Goal: Understand process/instructions

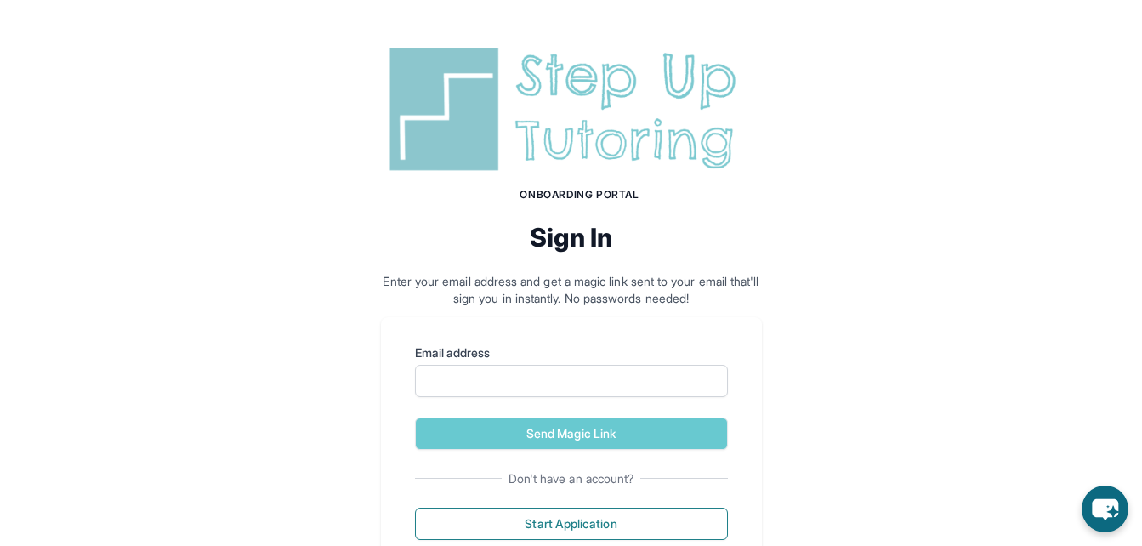
scroll to position [62, 0]
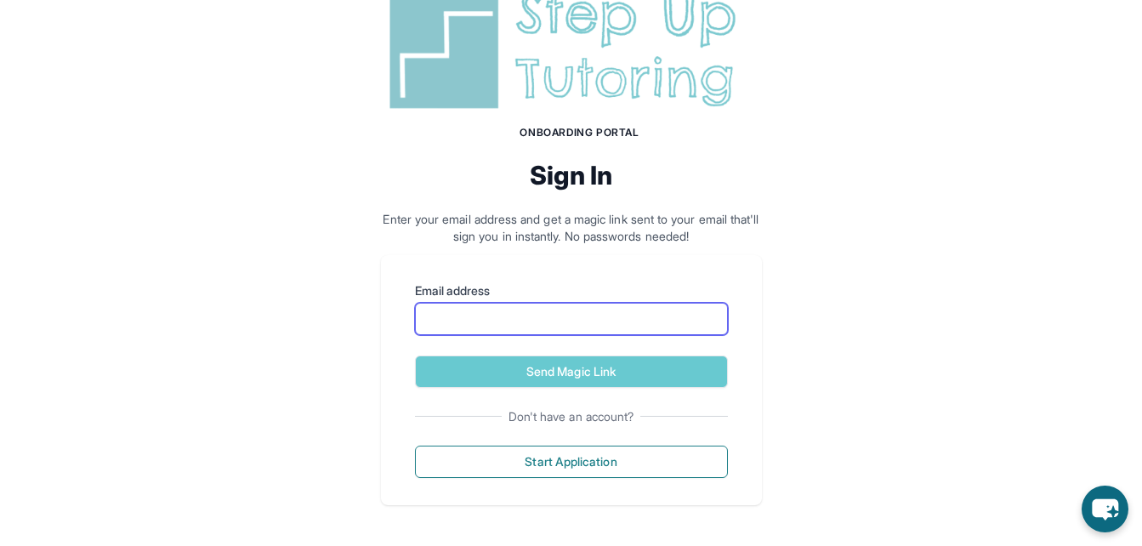
click at [537, 320] on input "Email address" at bounding box center [571, 319] width 313 height 32
type input "**********"
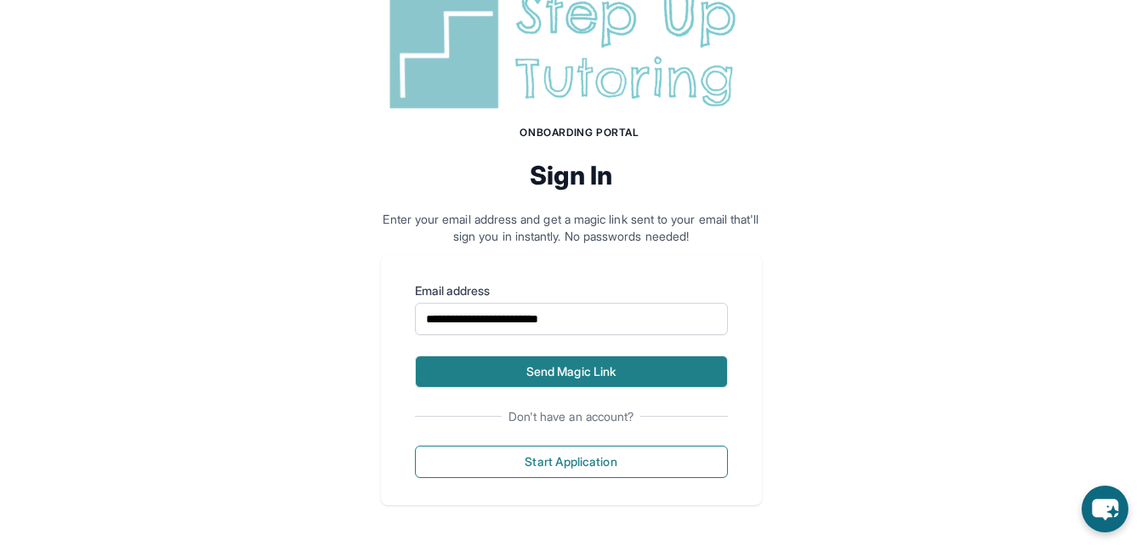
click at [544, 383] on button "Send Magic Link" at bounding box center [571, 371] width 313 height 32
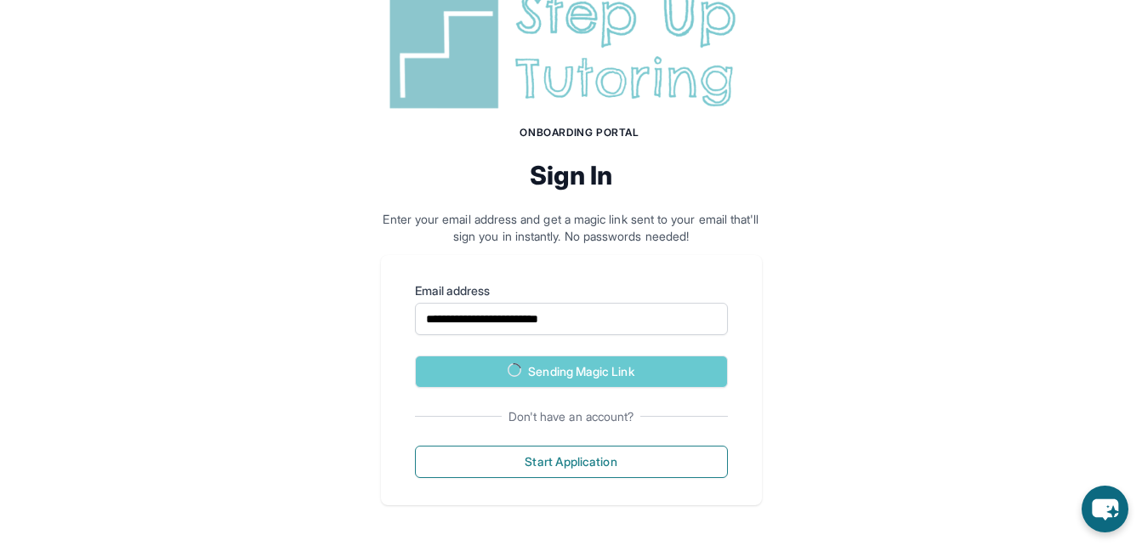
scroll to position [140, 0]
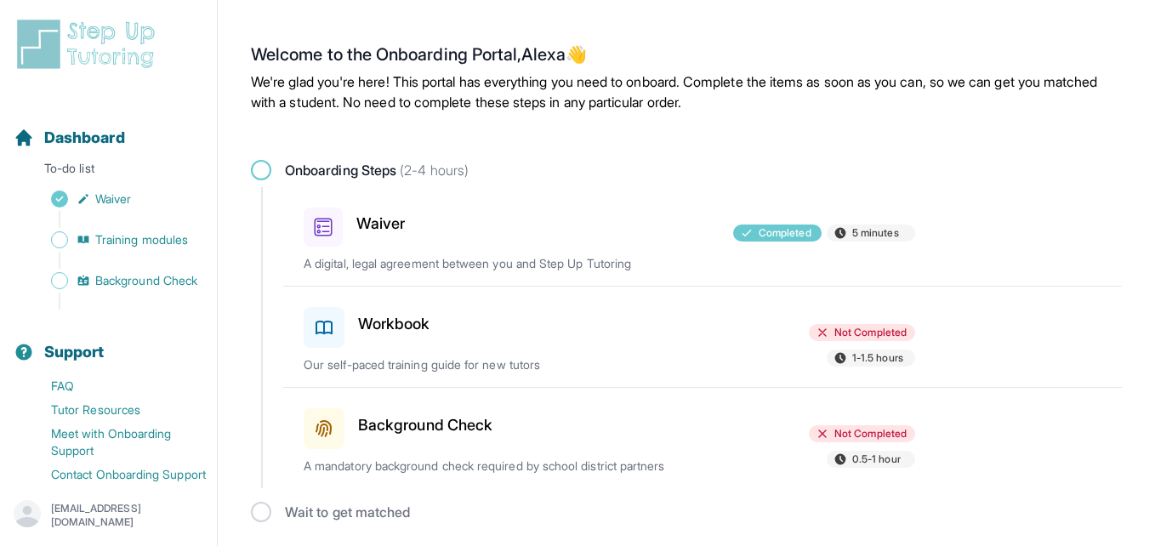
click at [438, 412] on div "Background Check" at bounding box center [403, 425] width 198 height 48
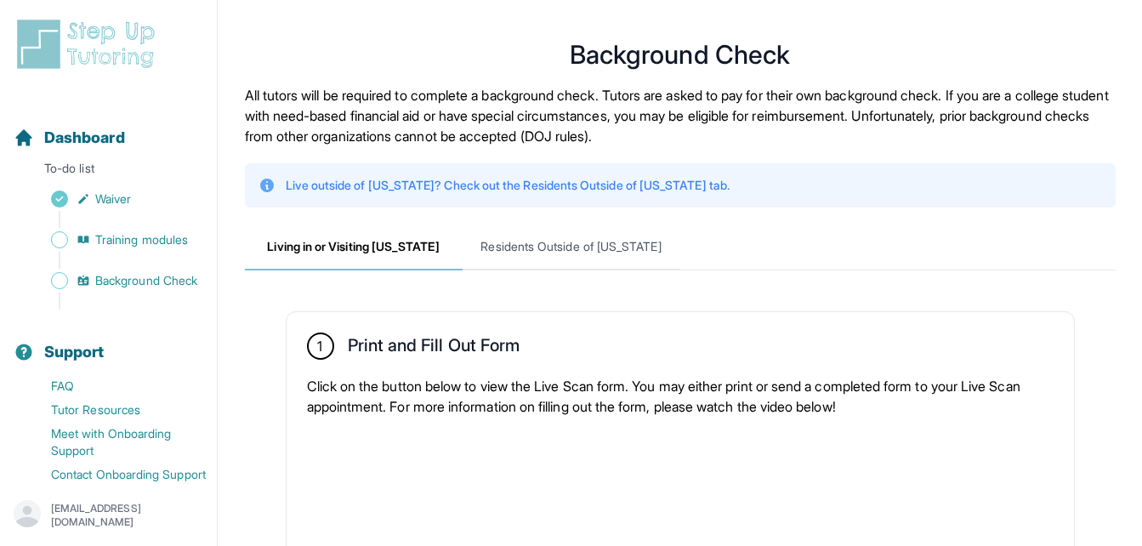
scroll to position [2, 0]
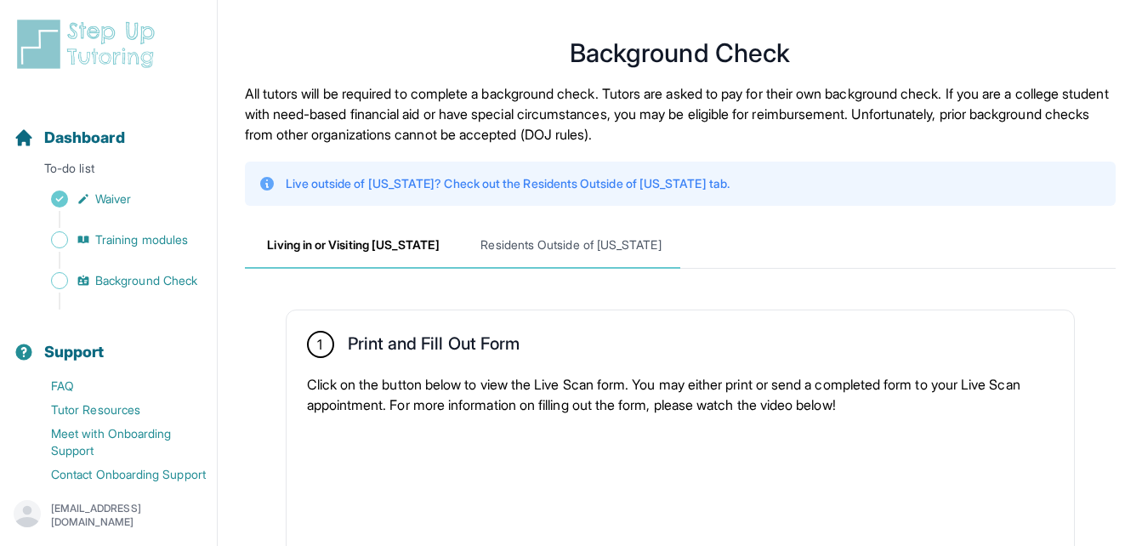
click at [521, 255] on span "Residents Outside of California" at bounding box center [572, 246] width 218 height 46
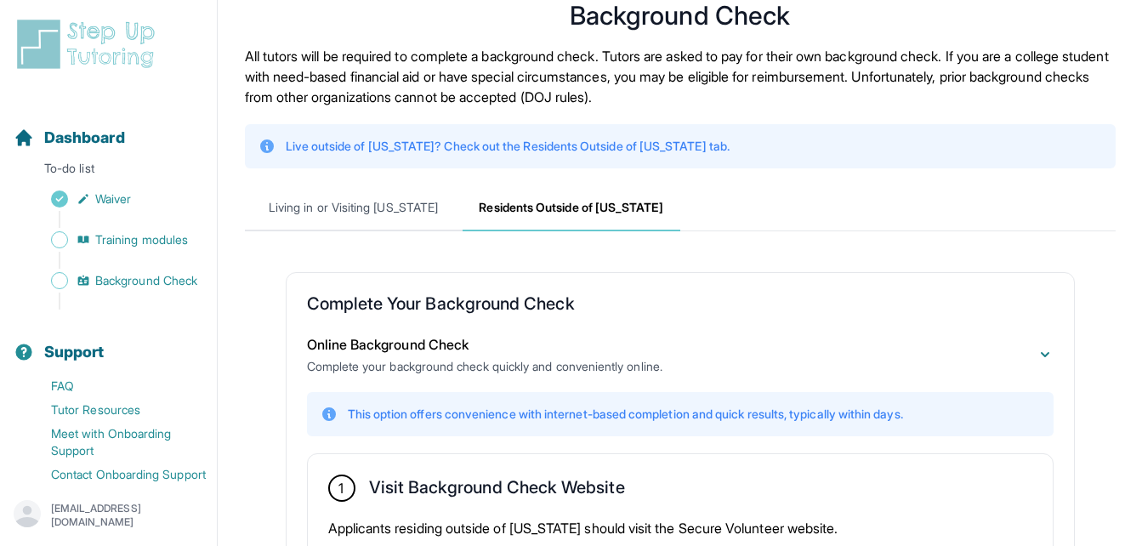
scroll to position [0, 0]
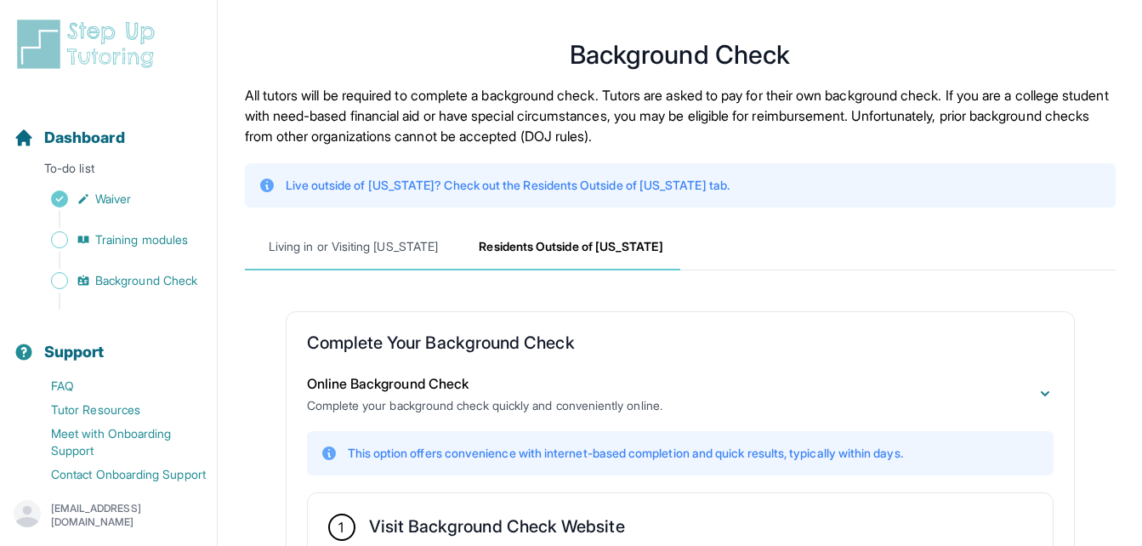
click at [401, 259] on span "Living in or Visiting California" at bounding box center [354, 248] width 218 height 46
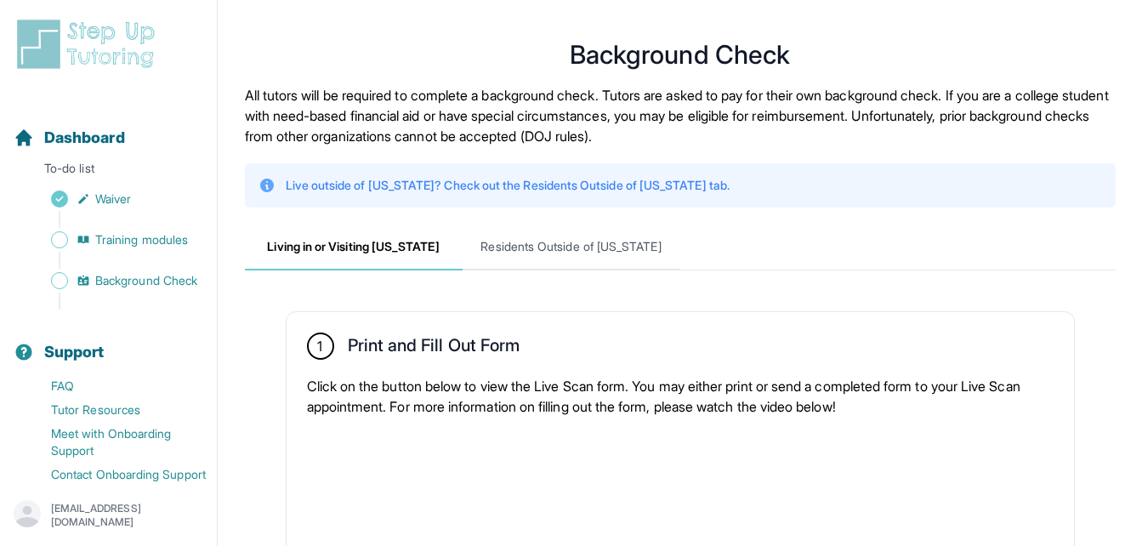
click at [633, 128] on p "All tutors will be required to complete a background check. Tutors are asked to…" at bounding box center [680, 115] width 871 height 61
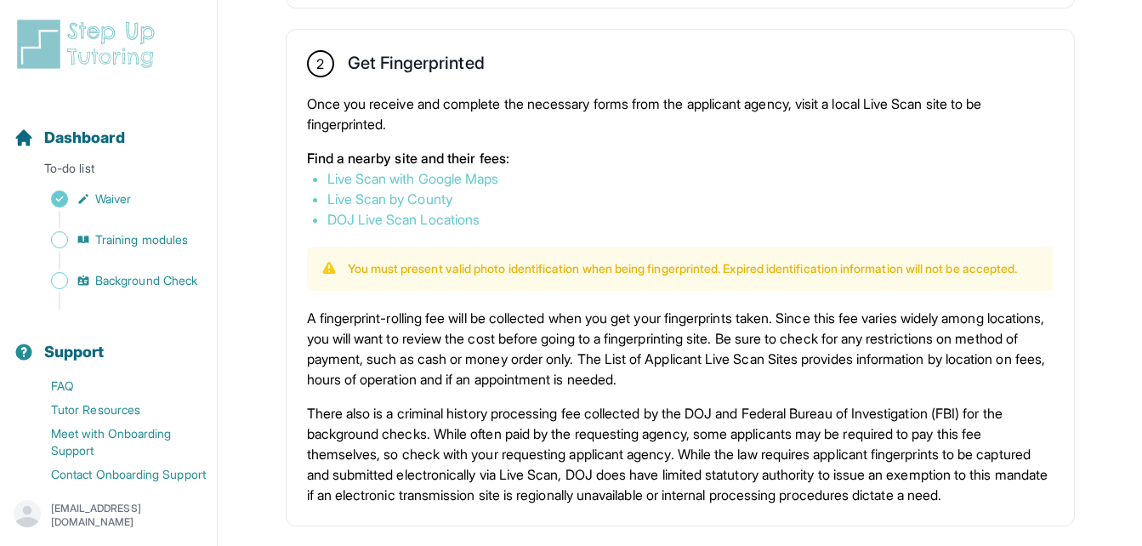
scroll to position [933, 0]
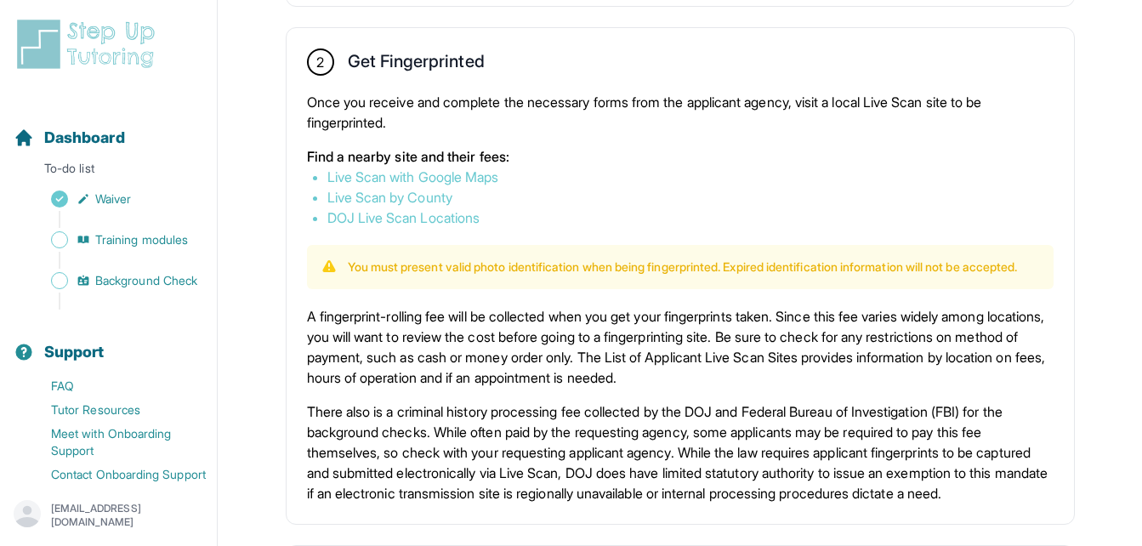
drag, startPoint x: 483, startPoint y: 170, endPoint x: 525, endPoint y: 122, distance: 63.9
click at [525, 122] on p "Once you receive and complete the necessary forms from the applicant agency, vi…" at bounding box center [680, 112] width 747 height 41
click at [85, 239] on icon "Sidebar" at bounding box center [83, 240] width 11 height 8
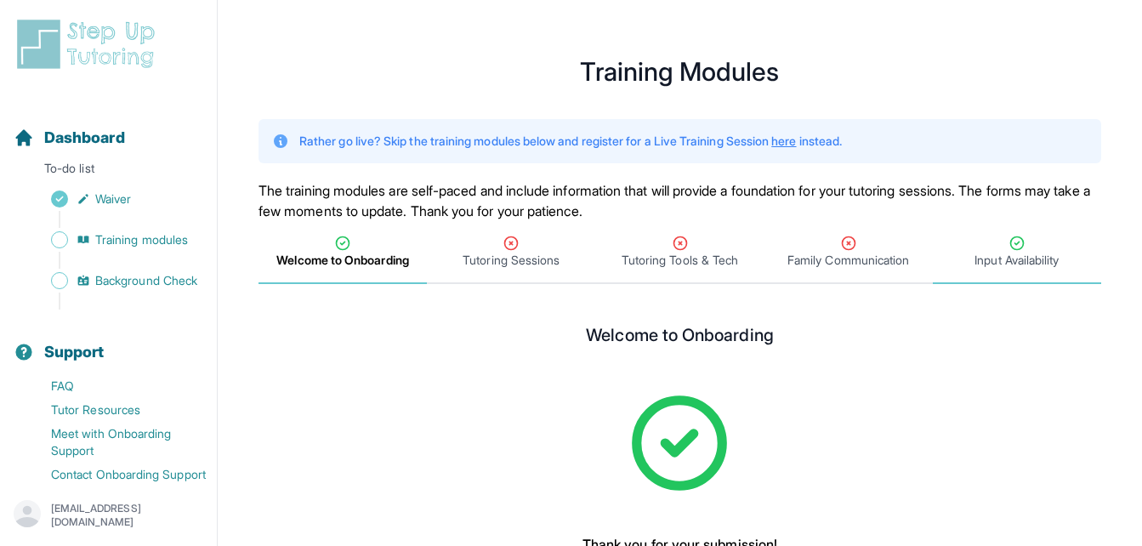
click at [1028, 253] on span "Input Availability" at bounding box center [1017, 260] width 84 height 17
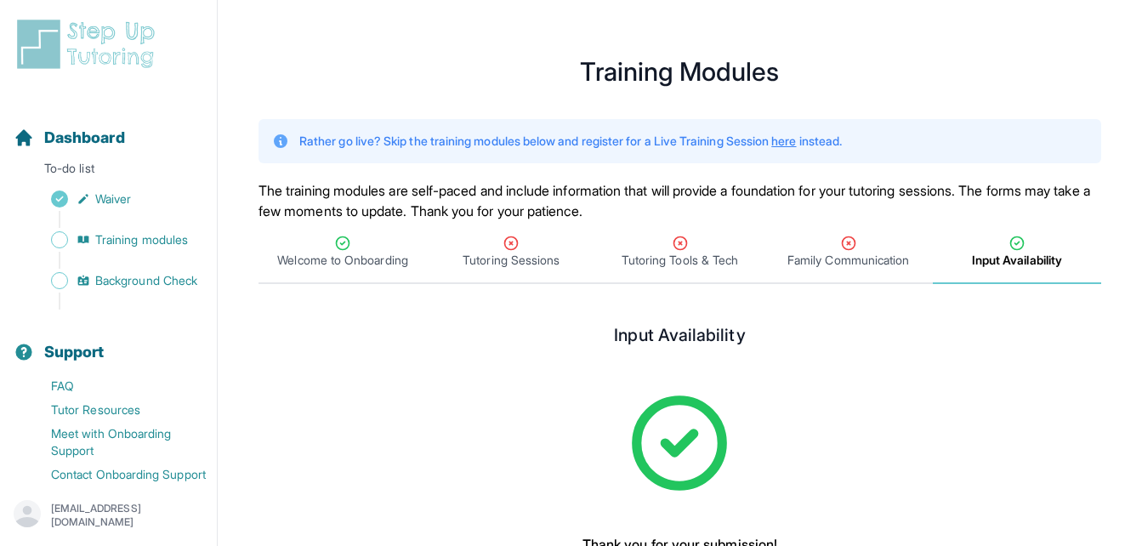
scroll to position [148, 0]
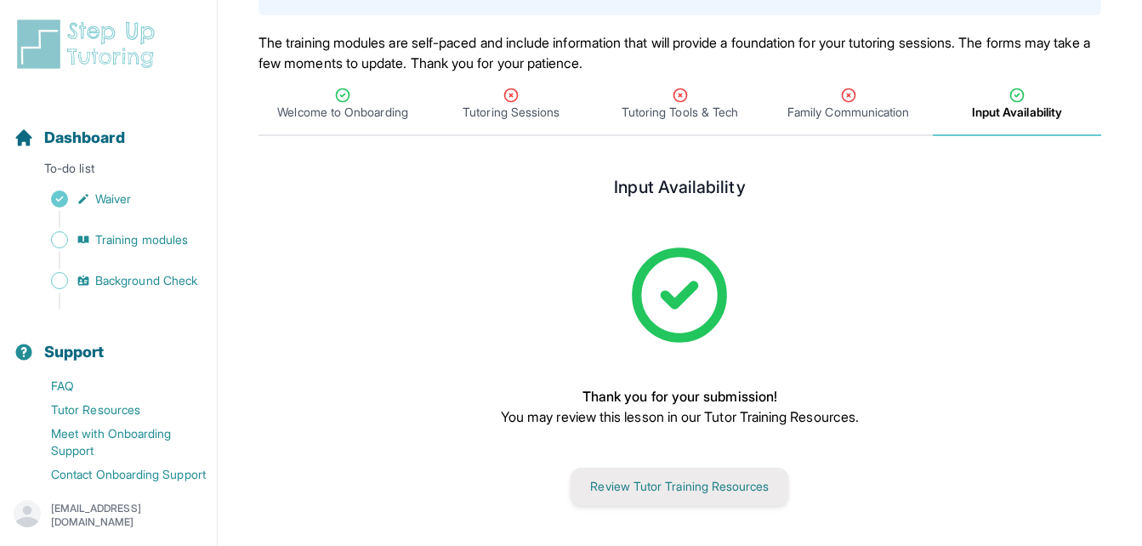
click at [678, 486] on button "Review Tutor Training Resources" at bounding box center [680, 486] width 218 height 37
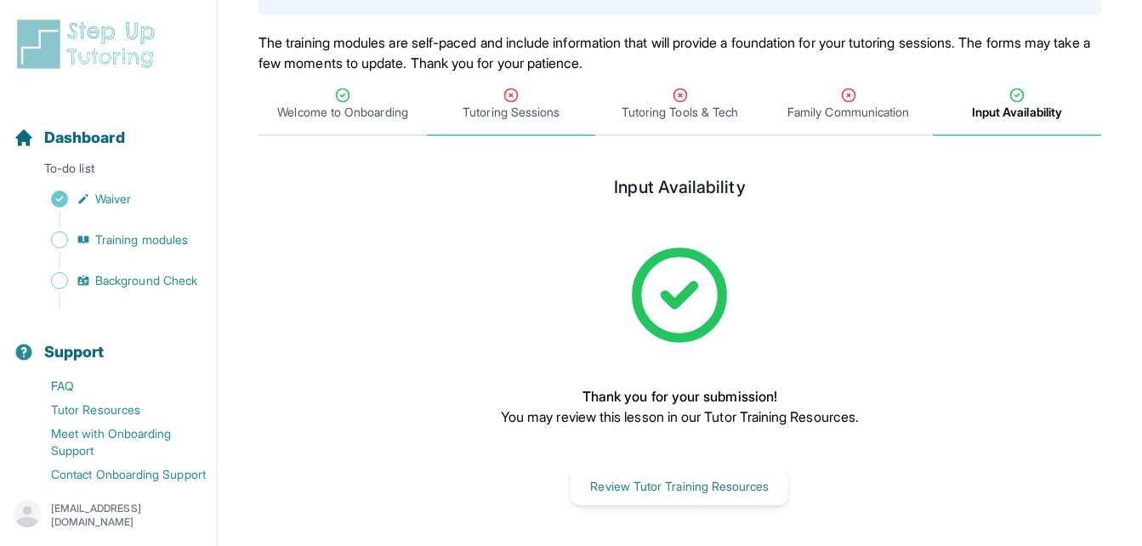
click at [517, 106] on span "Tutoring Sessions" at bounding box center [511, 112] width 97 height 17
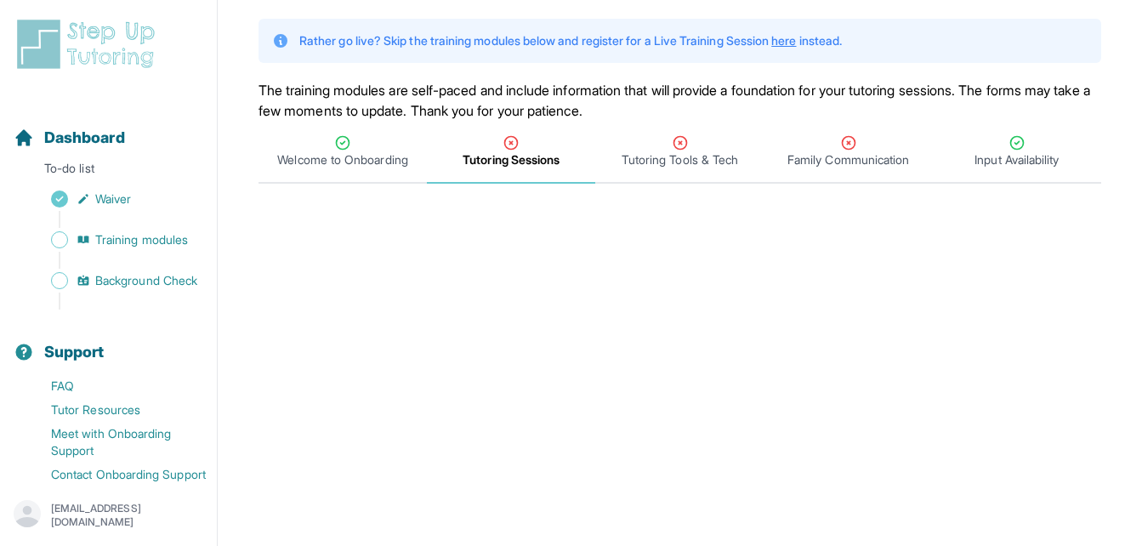
scroll to position [0, 0]
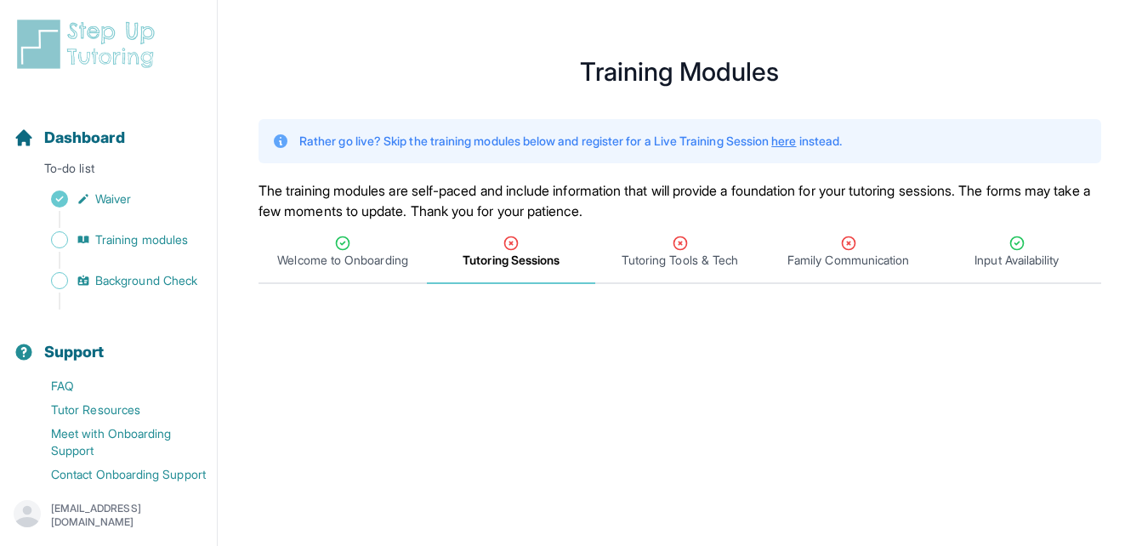
click at [424, 195] on p "The training modules are self-paced and include information that will provide a…" at bounding box center [680, 200] width 843 height 41
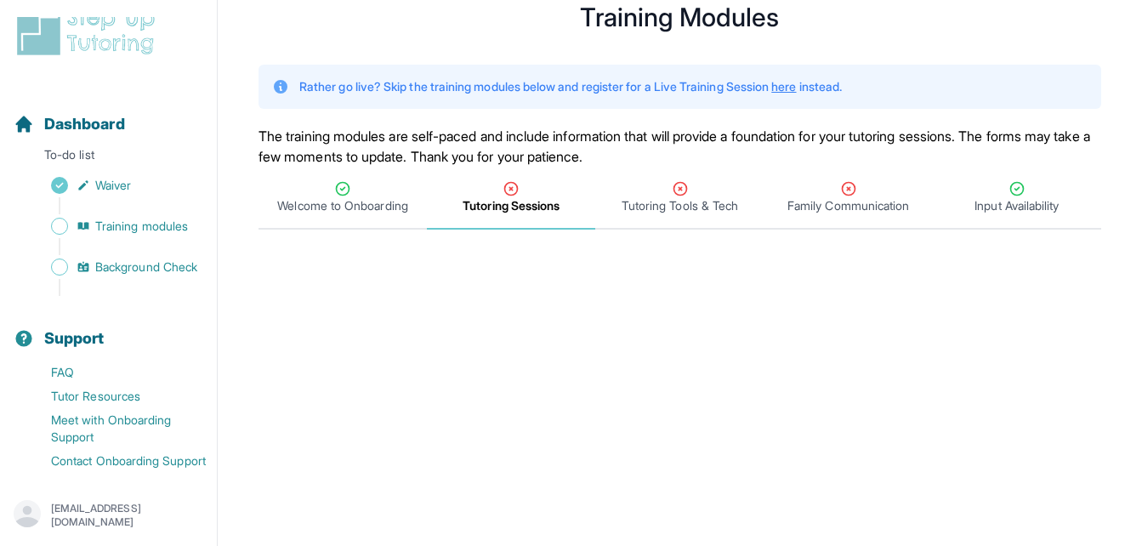
scroll to position [55, 0]
click at [68, 520] on div "blackmagenta1213@gmail.com" at bounding box center [109, 515] width 190 height 31
click at [98, 472] on link "Sign Out" at bounding box center [109, 474] width 184 height 31
